Goal: Information Seeking & Learning: Learn about a topic

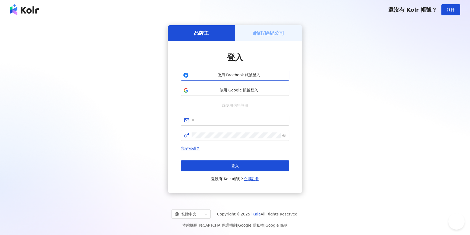
click at [231, 80] on button "使用 Facebook 帳號登入" at bounding box center [235, 75] width 108 height 11
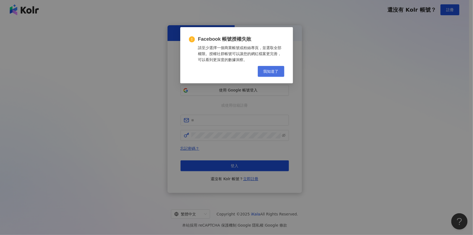
click at [268, 69] on span "我知道了" at bounding box center [271, 71] width 15 height 4
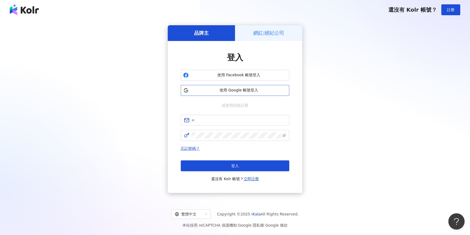
click at [252, 87] on button "使用 Google 帳號登入" at bounding box center [235, 90] width 108 height 11
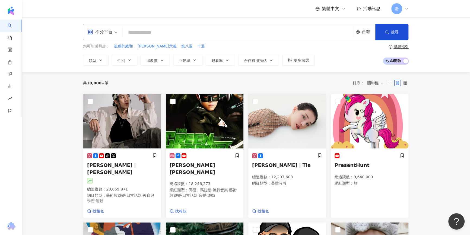
click at [217, 86] on div "共 10,000+ 筆 排序： 關聯性" at bounding box center [245, 83] width 325 height 9
click at [180, 28] on input "search" at bounding box center [238, 32] width 226 height 10
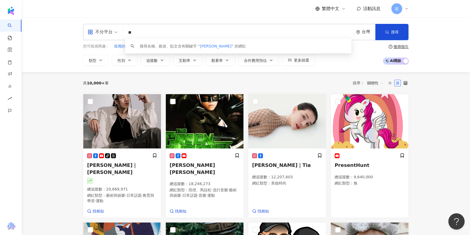
type input "*"
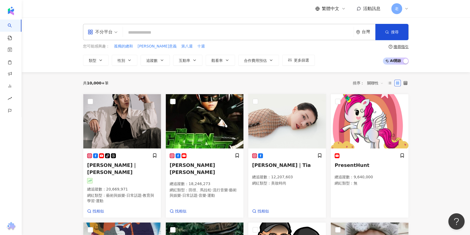
paste input "**********"
type input "**********"
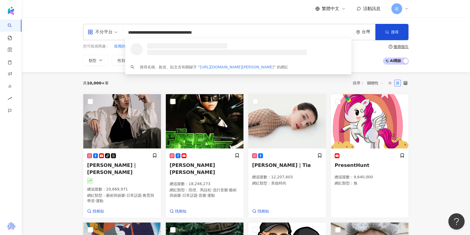
drag, startPoint x: 186, startPoint y: 32, endPoint x: 143, endPoint y: 32, distance: 42.3
click at [143, 32] on input "**********" at bounding box center [238, 32] width 226 height 10
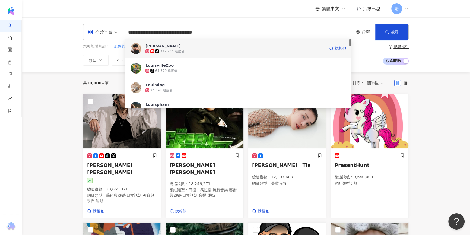
click at [161, 51] on div "372,744 追蹤者" at bounding box center [172, 51] width 24 height 5
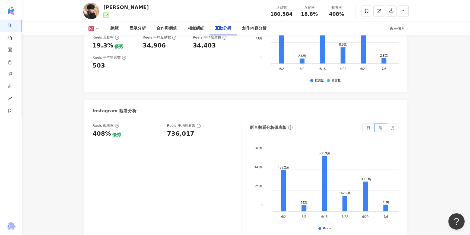
scroll to position [1060, 0]
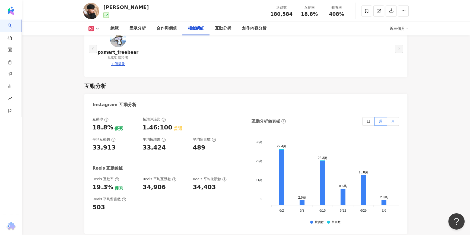
click at [391, 117] on label "月" at bounding box center [393, 121] width 12 height 9
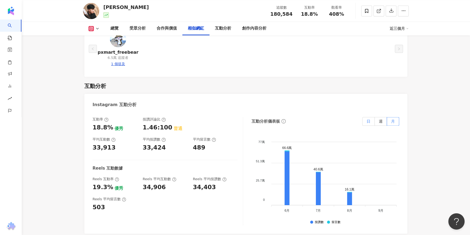
click at [369, 119] on span "日" at bounding box center [368, 121] width 4 height 4
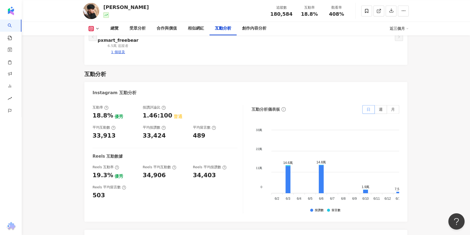
scroll to position [1183, 0]
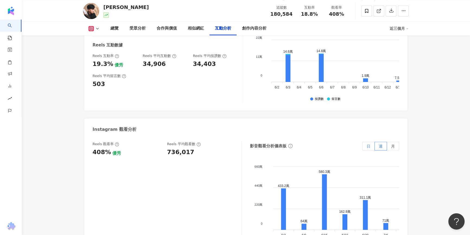
click at [368, 142] on label "日" at bounding box center [368, 146] width 12 height 9
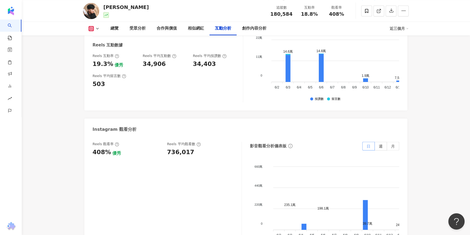
click at [370, 142] on span at bounding box center [368, 146] width 12 height 8
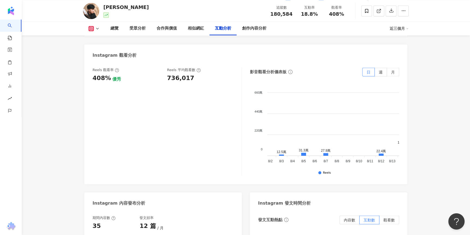
scroll to position [0, 706]
click at [363, 9] on span at bounding box center [366, 10] width 11 height 11
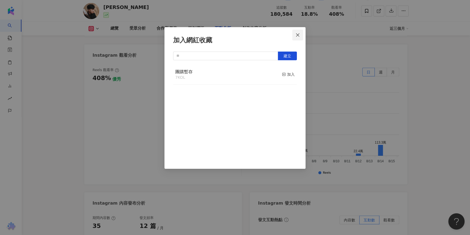
click at [297, 35] on icon "close" at bounding box center [297, 35] width 4 height 4
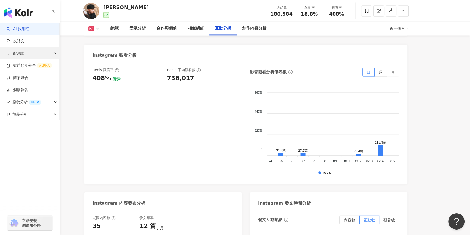
click at [41, 52] on div "資源庫" at bounding box center [29, 53] width 59 height 12
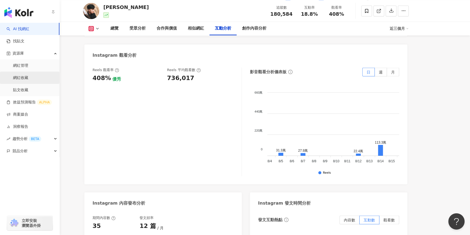
click at [28, 76] on link "網紅收藏" at bounding box center [20, 77] width 15 height 5
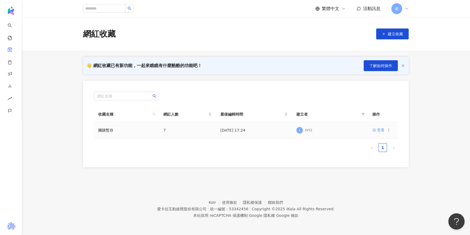
click at [380, 130] on div "查看" at bounding box center [381, 130] width 8 height 6
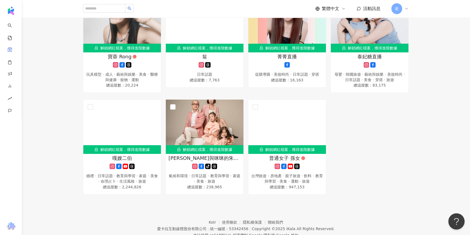
scroll to position [63, 0]
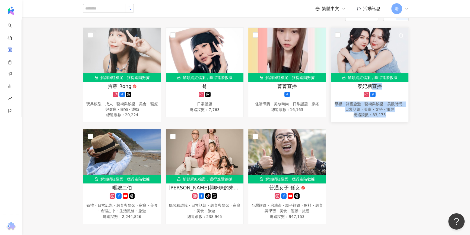
drag, startPoint x: 372, startPoint y: 85, endPoint x: 392, endPoint y: 122, distance: 41.8
click at [392, 122] on link "解鎖網紅檔案，獲得進階數據 泰妃糖直播 母嬰 · 韓國旅遊 · 藝術與娛樂 · 美妝時尚 · 日常話題 · 美食 · 穿搭 · 旅遊 總追蹤數 ： 83,175" at bounding box center [369, 74] width 78 height 95
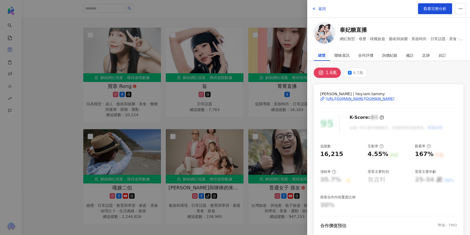
click at [202, 169] on div at bounding box center [235, 117] width 470 height 235
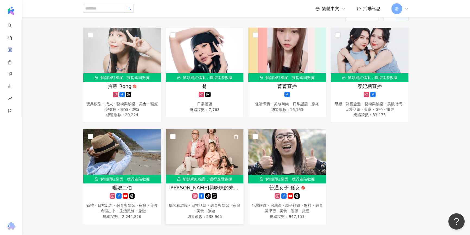
click at [190, 186] on span "Paul與咪咪的朱式會社" at bounding box center [204, 187] width 72 height 7
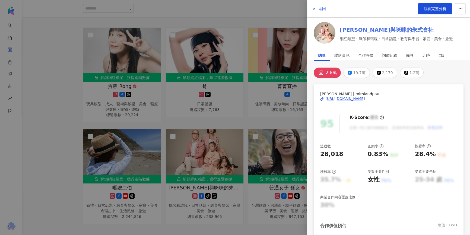
click at [354, 32] on link "Paul與咪咪的朱式會社" at bounding box center [396, 30] width 113 height 8
click at [261, 11] on div at bounding box center [235, 117] width 470 height 235
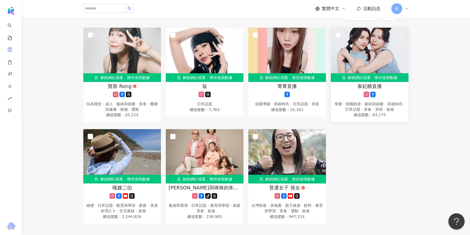
click at [358, 86] on span "泰妃糖直播" at bounding box center [369, 86] width 24 height 7
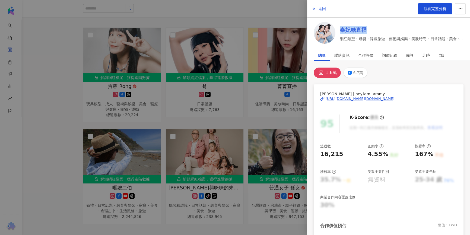
drag, startPoint x: 338, startPoint y: 28, endPoint x: 372, endPoint y: 28, distance: 33.6
click at [372, 28] on div "泰妃糖直播 網紅類型：母嬰 · 韓國旅遊 · 藝術與娛樂 · 美妝時尚 · 日常話題 · 美食 · 穿搭 · 旅遊" at bounding box center [389, 34] width 150 height 24
copy link "泰妃糖直播"
click at [356, 77] on button "6.7萬" at bounding box center [355, 73] width 24 height 10
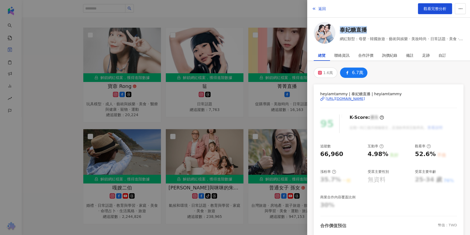
click at [358, 97] on div "https://www.facebook.com/100632468999243" at bounding box center [344, 98] width 39 height 5
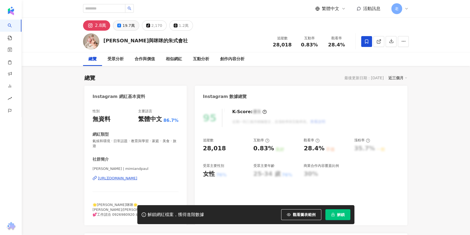
click at [124, 27] on div "19.7萬" at bounding box center [128, 26] width 12 height 8
click at [125, 24] on div "19.7萬" at bounding box center [128, 26] width 12 height 8
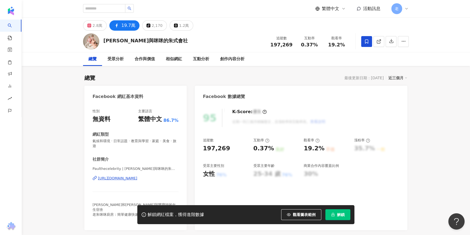
click at [126, 176] on div "https://www.facebook.com/358039670966471" at bounding box center [117, 178] width 39 height 5
click at [106, 11] on input "search" at bounding box center [104, 8] width 42 height 9
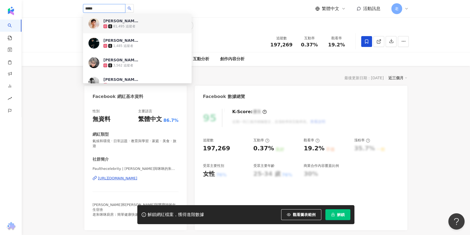
click at [95, 8] on input "*****" at bounding box center [104, 8] width 42 height 9
paste input "*******"
type input "**********"
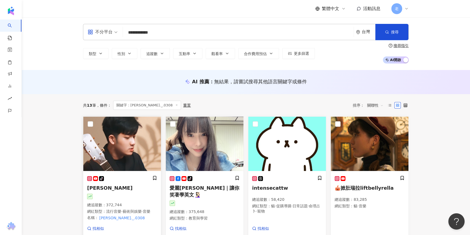
click at [135, 130] on img at bounding box center [122, 144] width 78 height 54
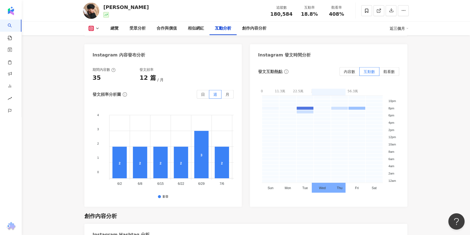
scroll to position [1405, 0]
click at [348, 70] on span "內容數" at bounding box center [349, 72] width 11 height 4
click at [388, 68] on label "觀看數" at bounding box center [389, 72] width 20 height 9
click at [362, 68] on label "互動數" at bounding box center [369, 72] width 20 height 9
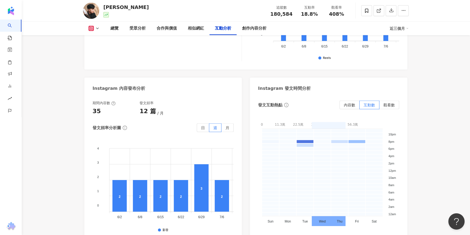
scroll to position [1380, 0]
